Goal: Information Seeking & Learning: Learn about a topic

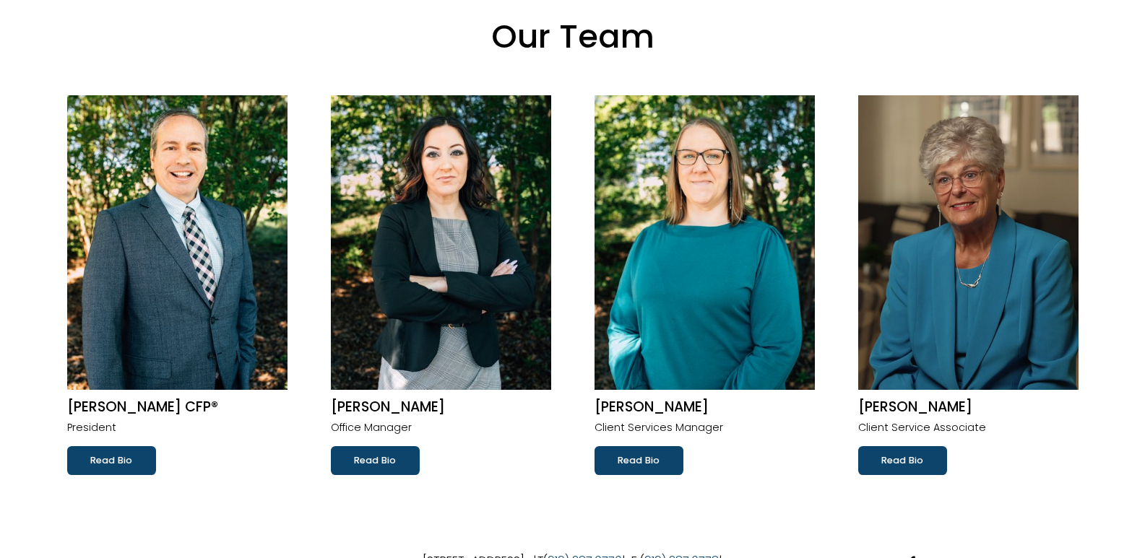
scroll to position [72, 0]
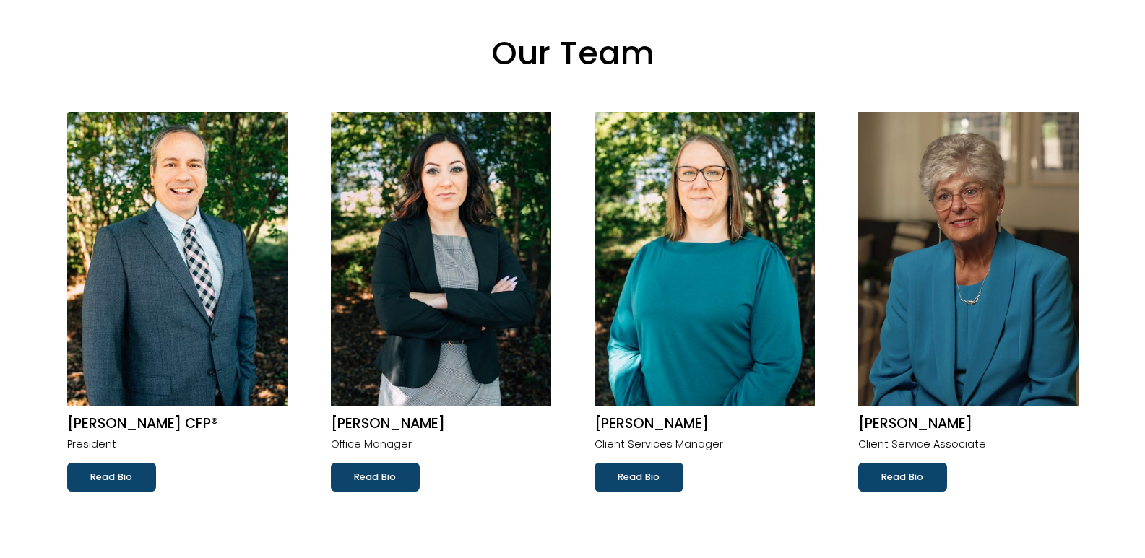
click at [906, 477] on link "Read Bio" at bounding box center [902, 477] width 89 height 29
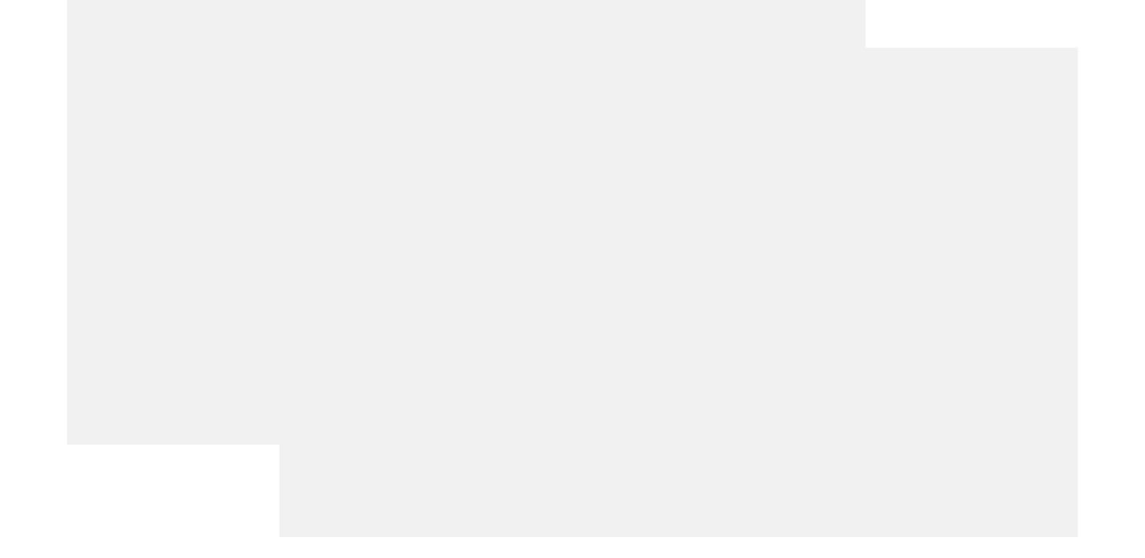
scroll to position [578, 0]
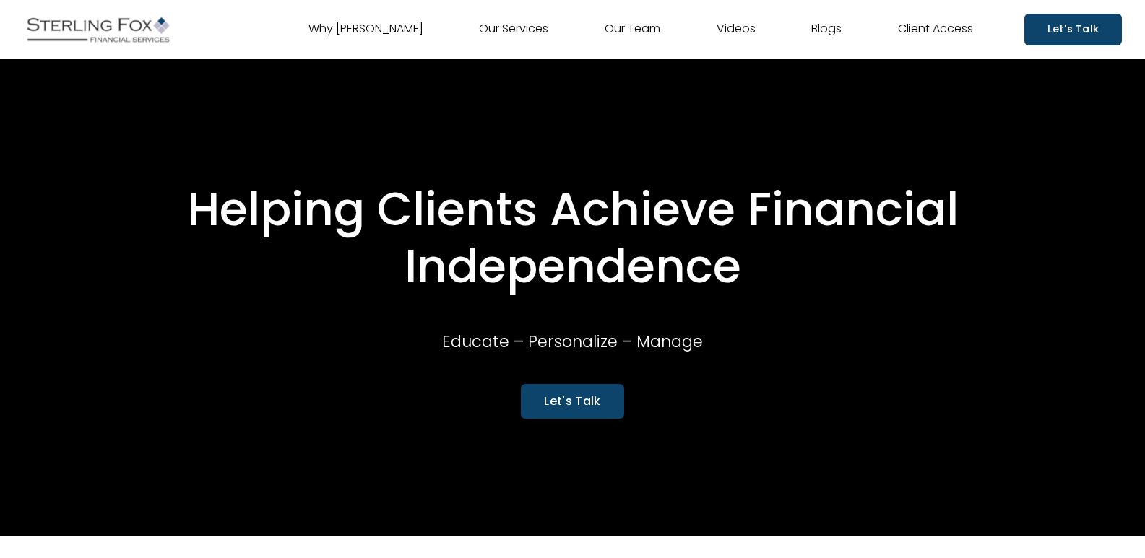
click at [835, 28] on link "Blogs" at bounding box center [826, 29] width 30 height 23
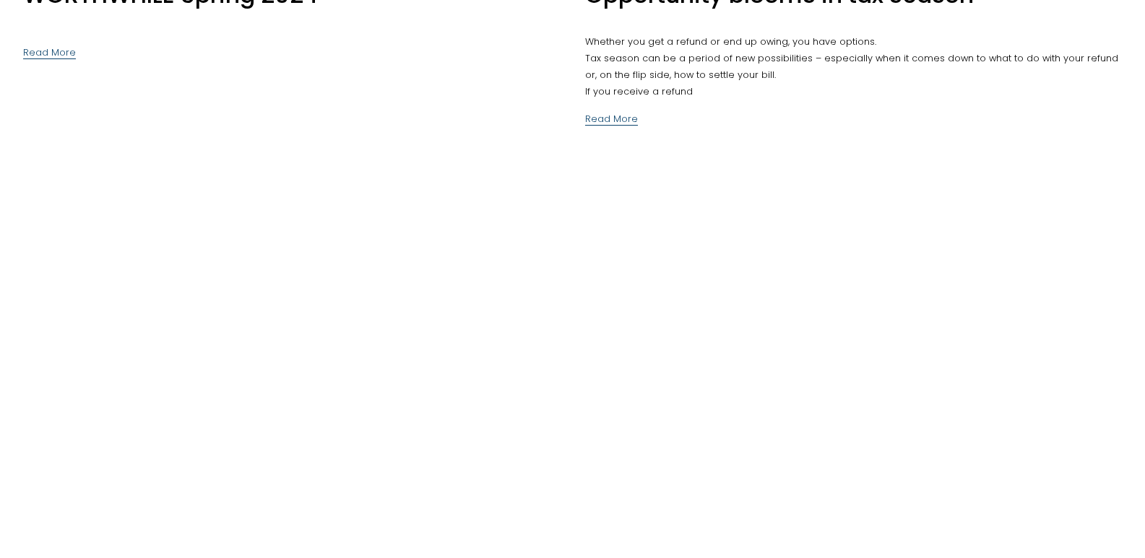
scroll to position [1589, 0]
